Goal: Task Accomplishment & Management: Complete application form

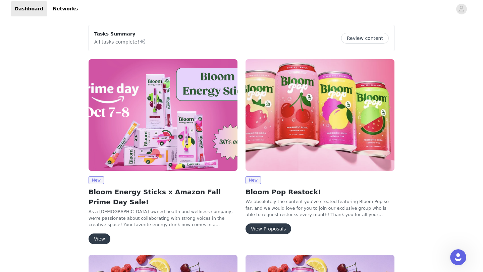
click at [97, 241] on button "View" at bounding box center [100, 239] width 22 height 11
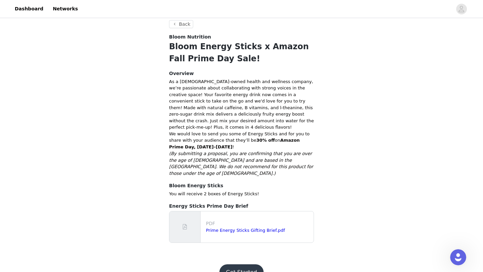
scroll to position [105, 0]
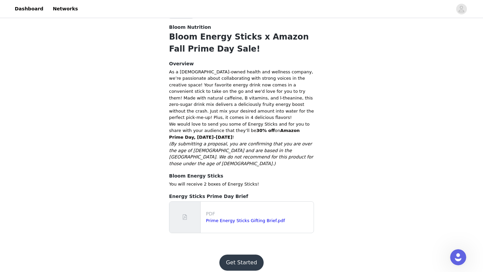
click at [256, 262] on button "Get Started" at bounding box center [241, 263] width 45 height 16
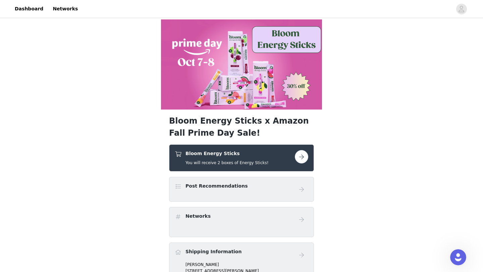
click at [302, 158] on button "button" at bounding box center [301, 156] width 13 height 13
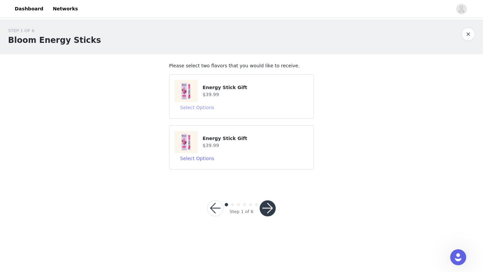
click at [195, 105] on button "Select Options" at bounding box center [197, 107] width 45 height 11
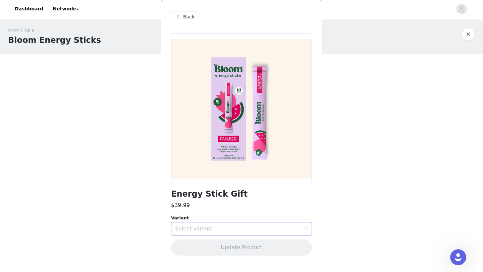
click at [204, 227] on div "Select variant" at bounding box center [237, 229] width 125 height 7
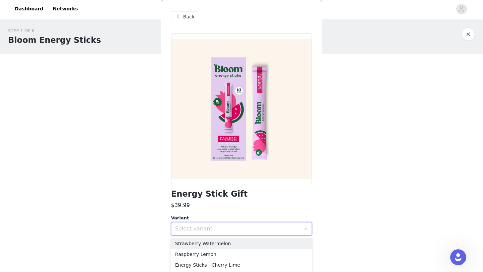
scroll to position [10, 0]
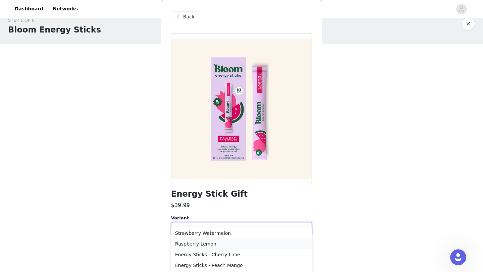
click at [225, 245] on li "Raspberry Lemon" at bounding box center [241, 244] width 141 height 11
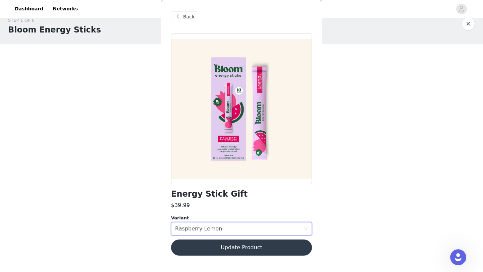
scroll to position [0, 0]
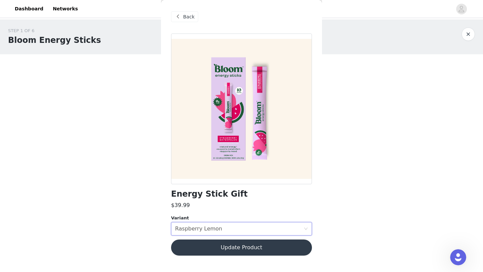
click at [242, 251] on button "Update Product" at bounding box center [241, 248] width 141 height 16
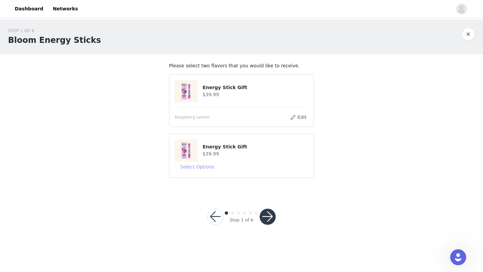
click at [211, 170] on button "Select Options" at bounding box center [197, 167] width 45 height 11
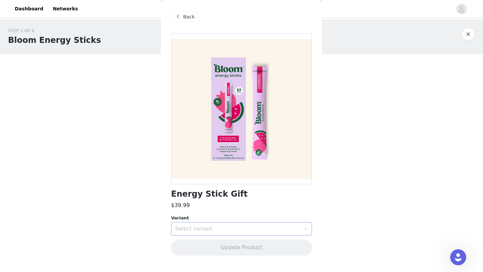
click at [230, 230] on div "Select variant" at bounding box center [237, 229] width 125 height 7
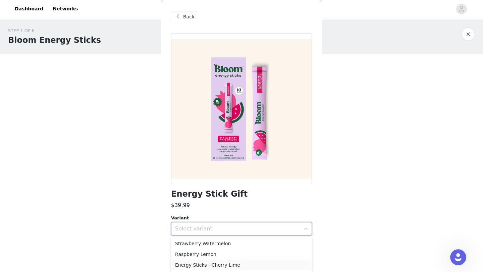
scroll to position [10, 0]
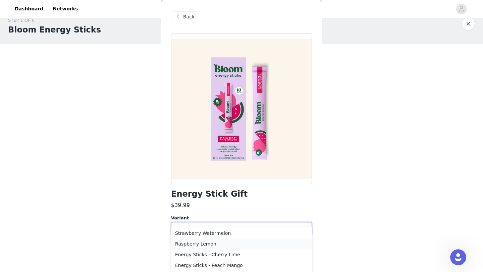
click at [230, 242] on li "Raspberry Lemon" at bounding box center [241, 244] width 141 height 11
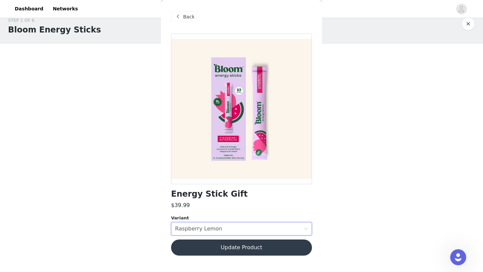
scroll to position [0, 0]
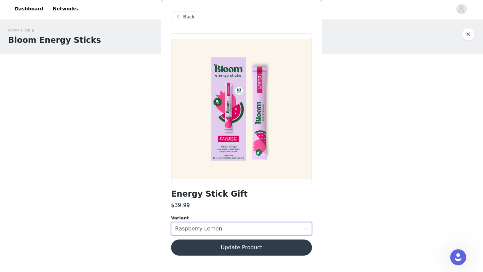
click at [241, 251] on button "Update Product" at bounding box center [241, 248] width 141 height 16
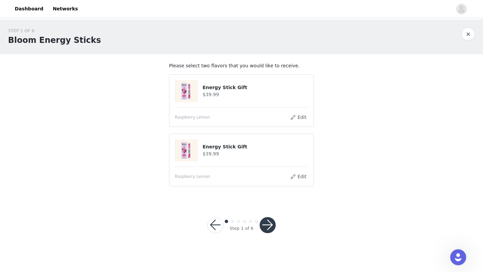
click at [264, 231] on button "button" at bounding box center [267, 225] width 16 height 16
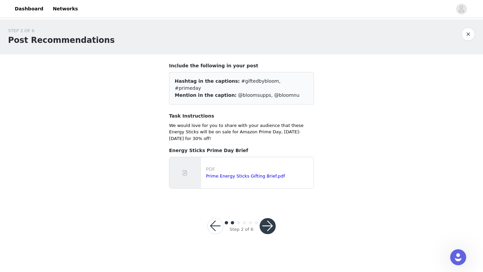
click at [268, 218] on button "button" at bounding box center [267, 226] width 16 height 16
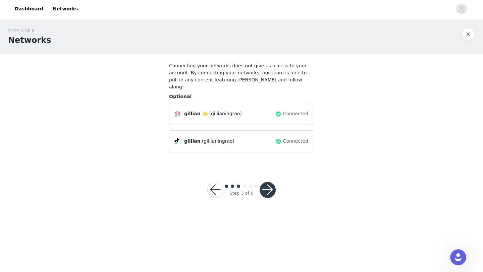
click at [268, 184] on button "button" at bounding box center [267, 190] width 16 height 16
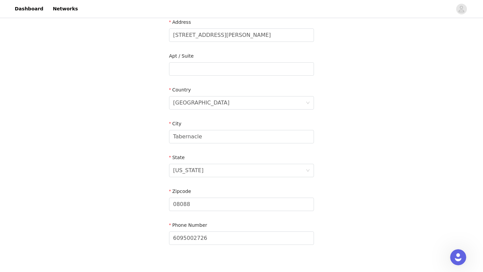
scroll to position [185, 0]
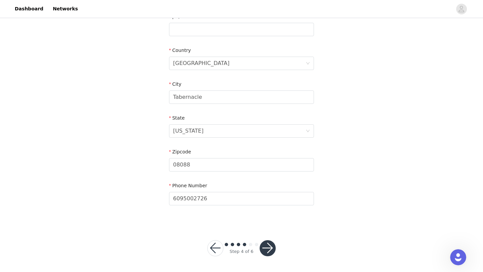
click at [269, 253] on button "button" at bounding box center [267, 248] width 16 height 16
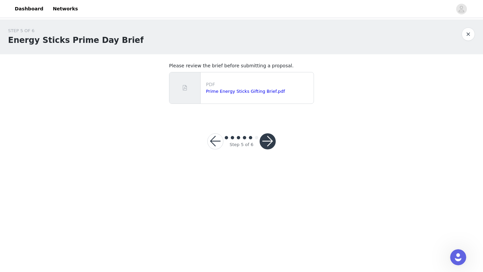
click at [267, 137] on button "button" at bounding box center [267, 141] width 16 height 16
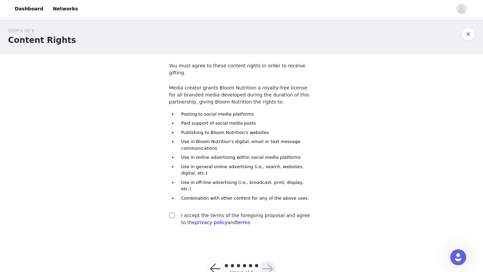
click at [169, 213] on input "checkbox" at bounding box center [171, 215] width 5 height 5
checkbox input "true"
click at [267, 261] on button "button" at bounding box center [267, 269] width 16 height 16
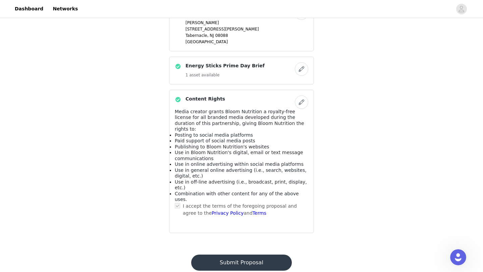
click at [242, 255] on button "Submit Proposal" at bounding box center [241, 263] width 100 height 16
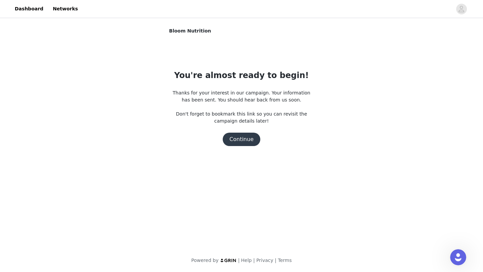
click at [246, 142] on button "Continue" at bounding box center [242, 139] width 38 height 13
